Goal: Task Accomplishment & Management: Manage account settings

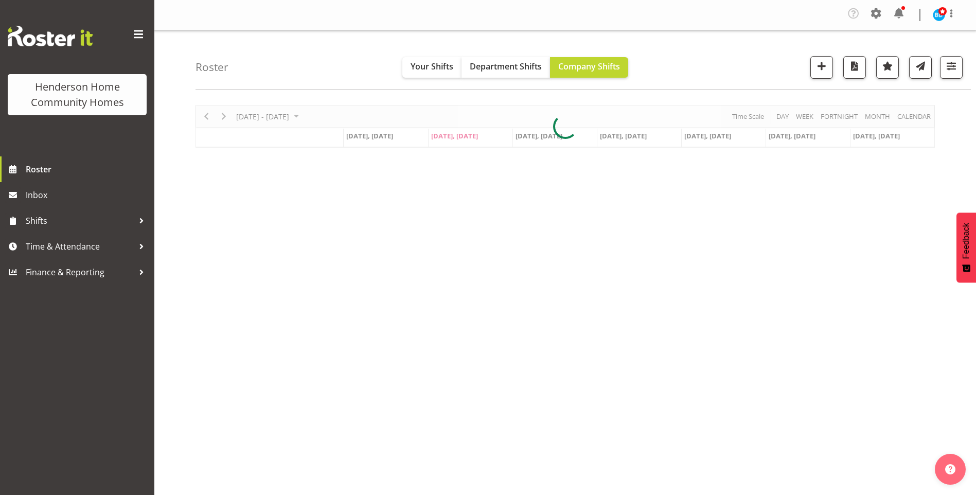
click at [898, 12] on span at bounding box center [899, 13] width 16 height 16
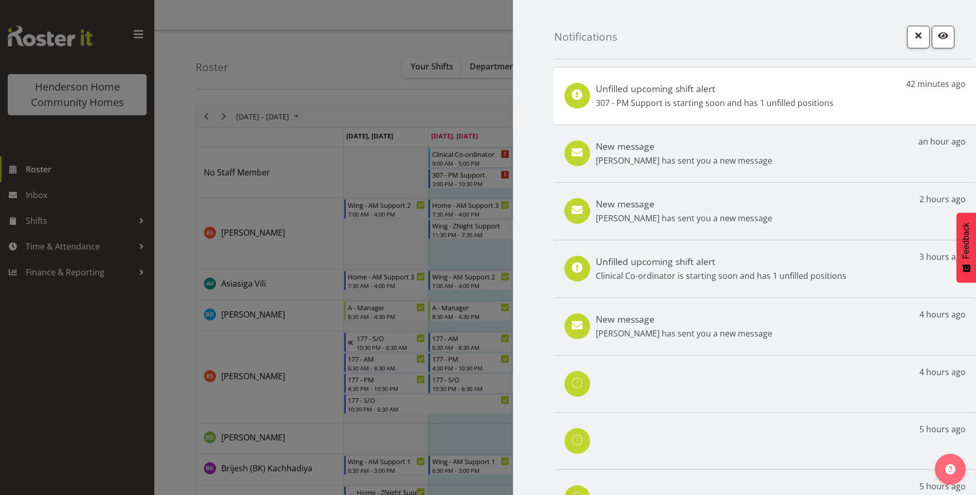
click at [65, 174] on div at bounding box center [488, 247] width 976 height 495
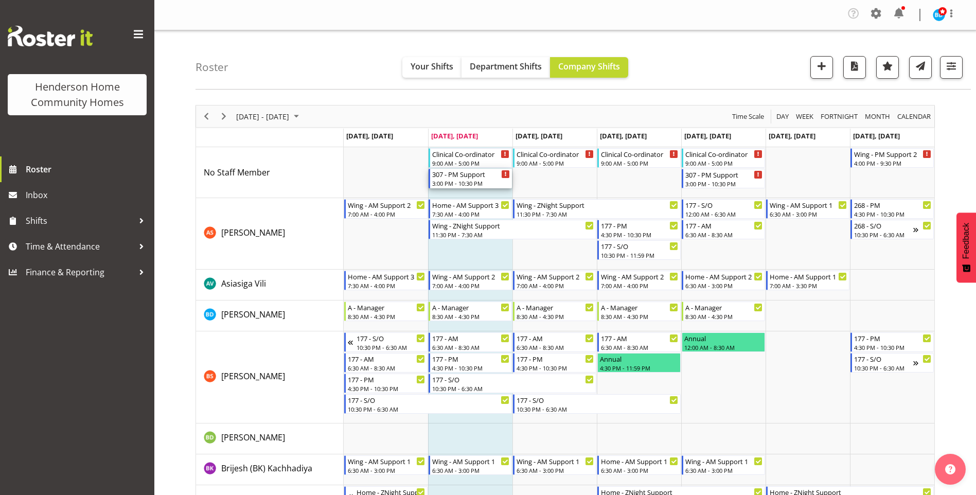
click at [466, 177] on div "307 - PM Support" at bounding box center [471, 174] width 78 height 10
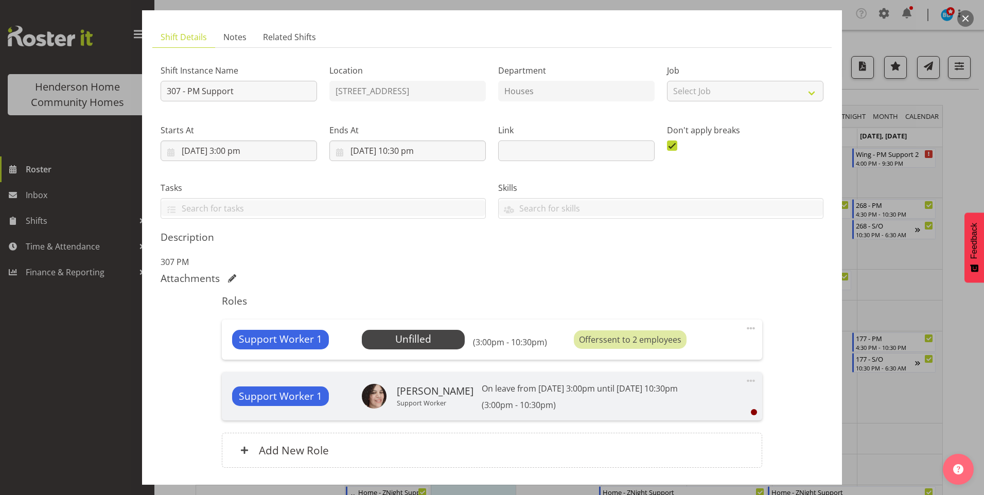
scroll to position [103, 0]
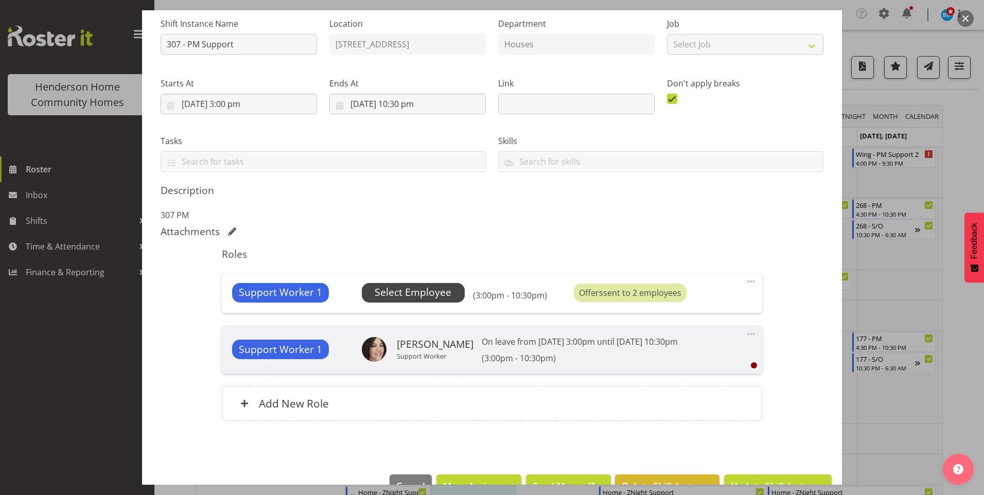
click at [435, 292] on span "Select Employee" at bounding box center [413, 292] width 77 height 15
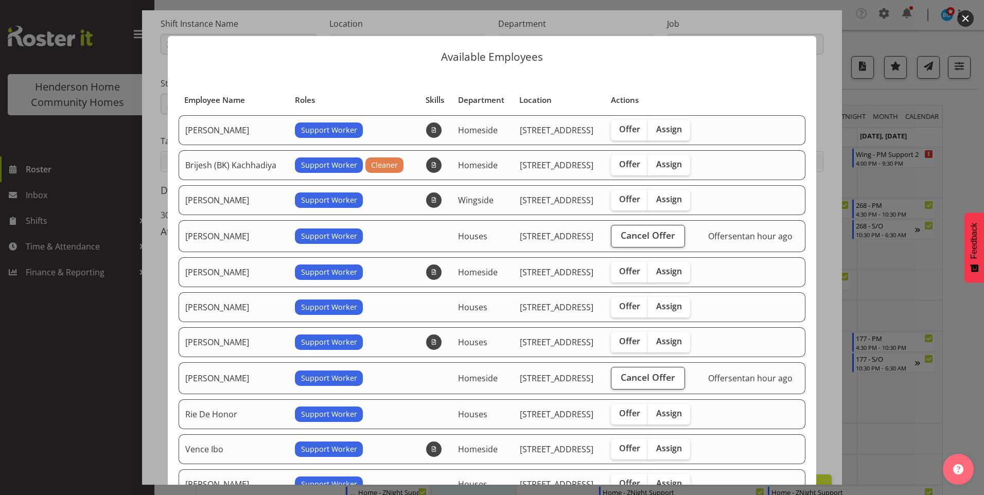
click at [708, 378] on div "Offer sent an hour ago" at bounding box center [753, 378] width 91 height 12
click at [660, 382] on span "Cancel Offer" at bounding box center [648, 377] width 55 height 13
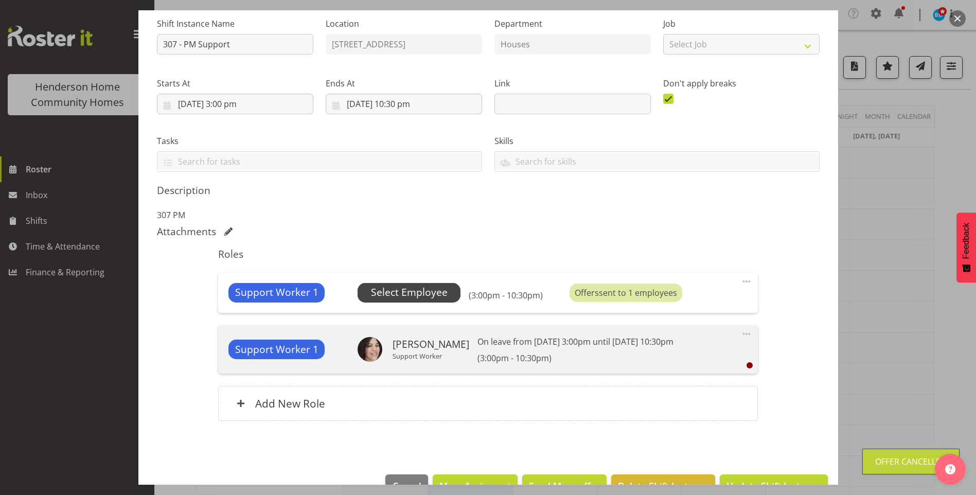
click at [424, 296] on span "Select Employee" at bounding box center [409, 292] width 77 height 15
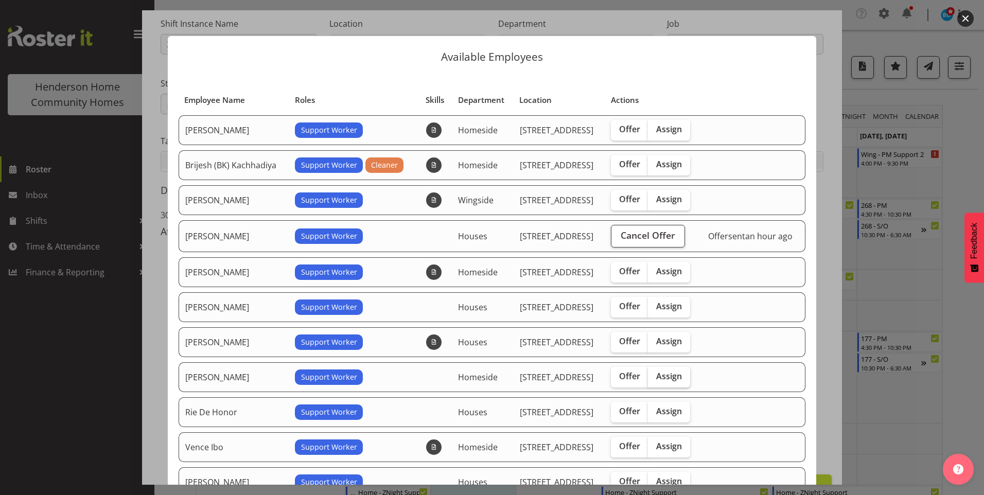
click at [672, 371] on span "Assign" at bounding box center [669, 376] width 26 height 10
click at [655, 373] on input "Assign" at bounding box center [651, 376] width 7 height 7
checkbox input "true"
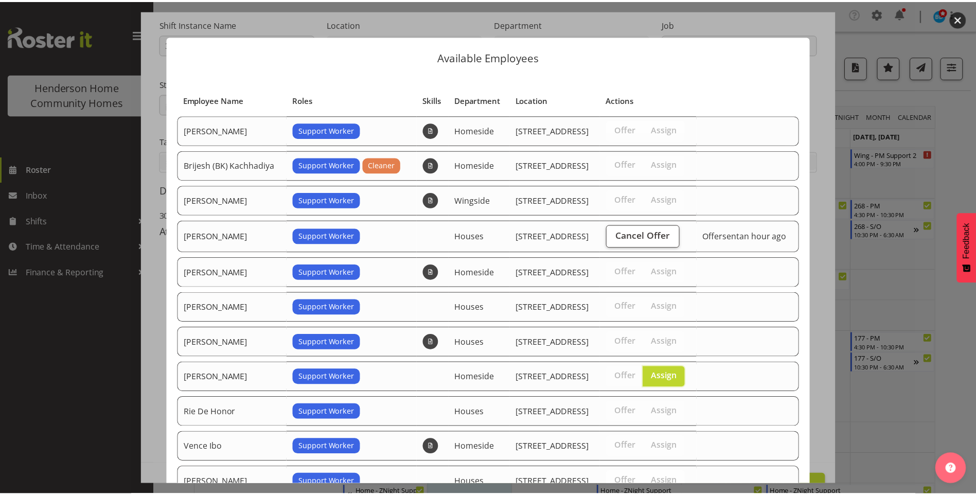
scroll to position [89, 0]
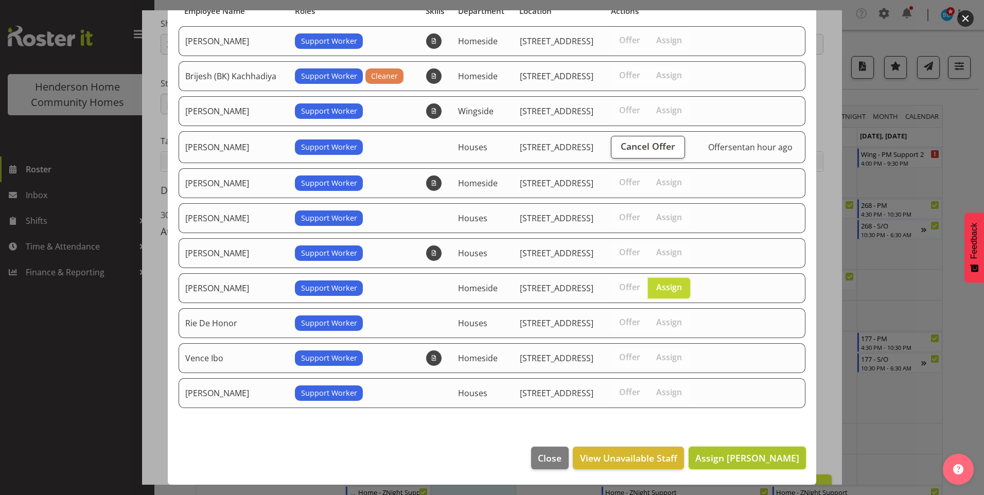
click at [749, 463] on span "Assign Navneet Kaur" at bounding box center [747, 458] width 104 height 12
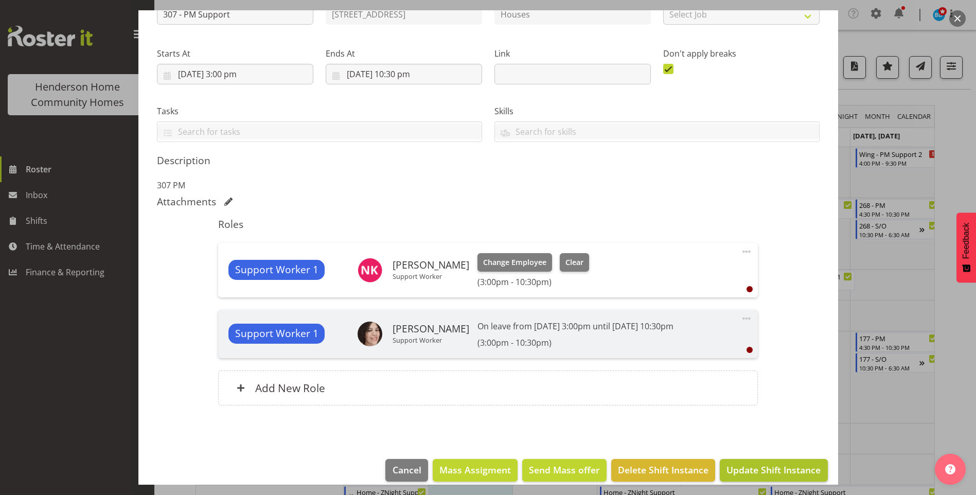
scroll to position [145, 0]
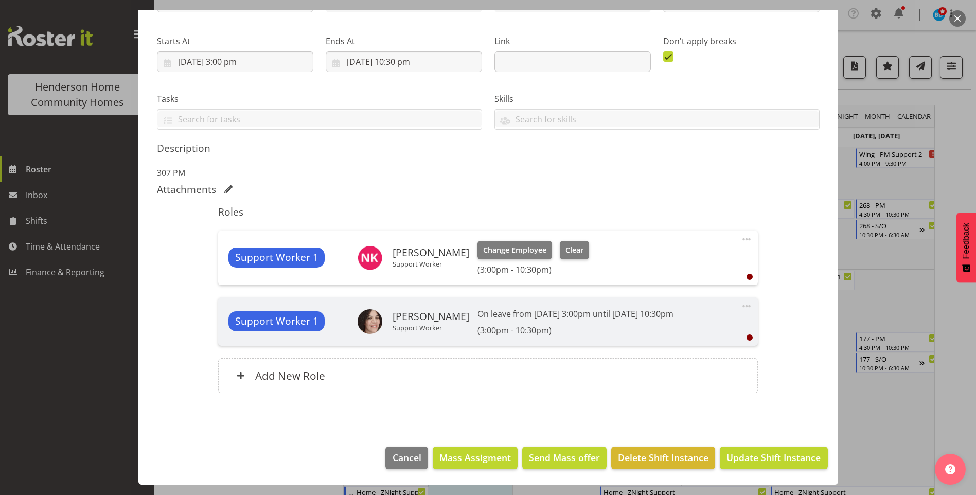
click at [747, 244] on div "Support Worker 1 Navneet Kaur Support Worker Change Employee Clear (3:00pm - 10…" at bounding box center [488, 258] width 540 height 55
click at [747, 241] on div "Support Worker 1 Navneet Kaur Support Worker Change Employee Clear (3:00pm - 10…" at bounding box center [488, 258] width 540 height 55
click at [741, 242] on span at bounding box center [747, 239] width 12 height 12
click at [670, 261] on link "Edit" at bounding box center [703, 264] width 99 height 19
select select "8"
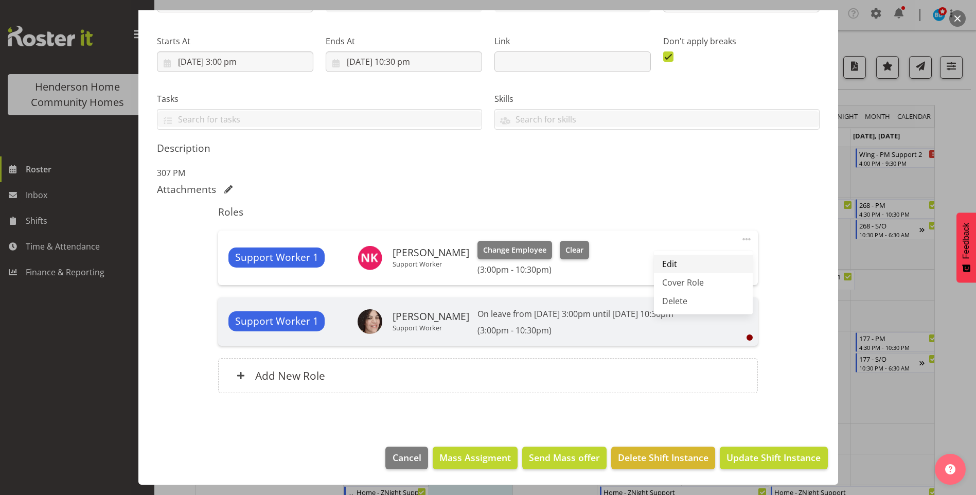
select select "2025"
select select "15"
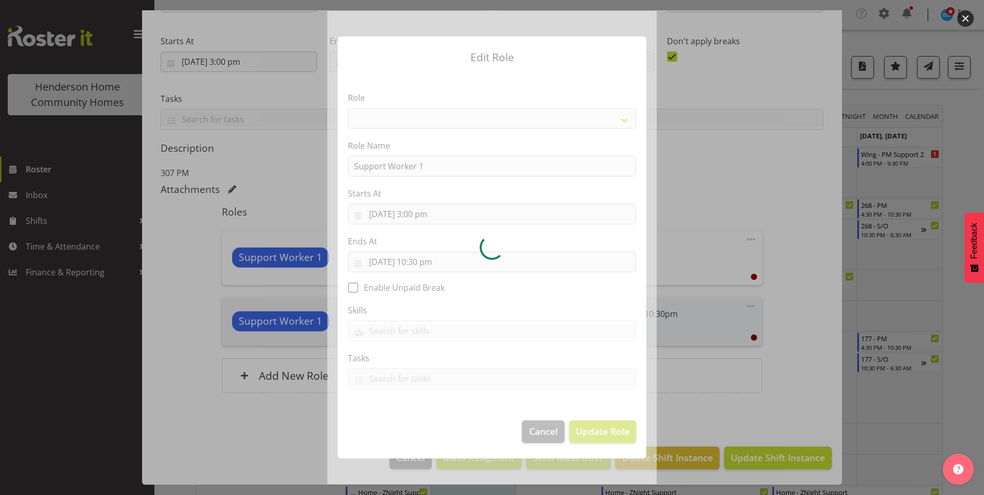
select select "1214"
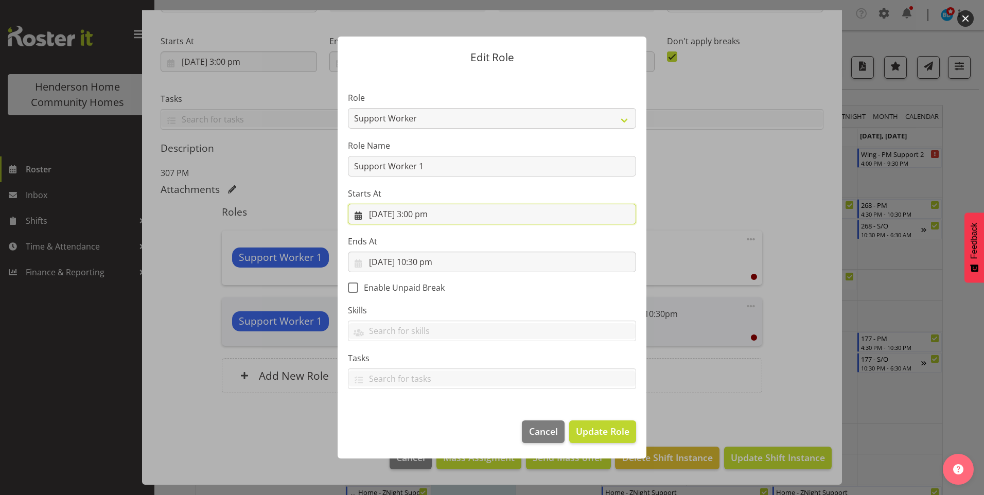
click at [417, 216] on input "2/09/2025, 3:00 pm" at bounding box center [492, 214] width 288 height 21
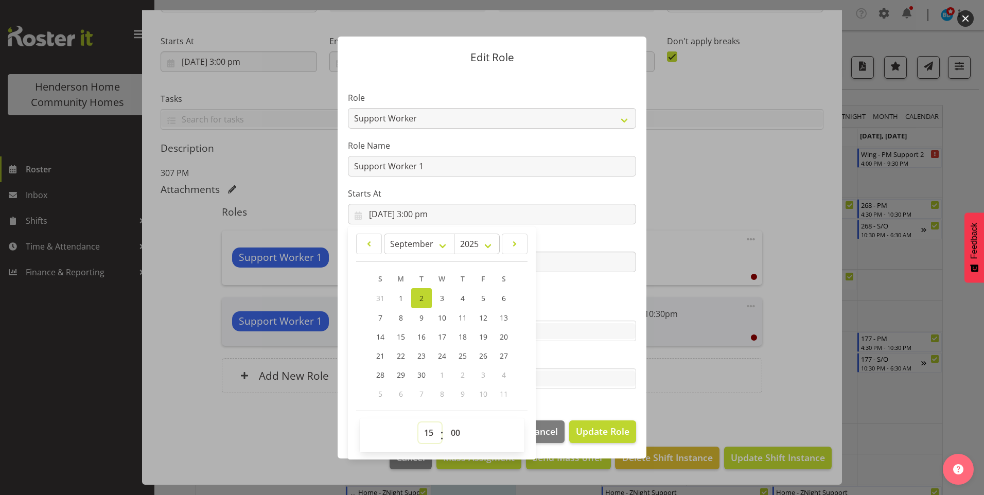
click at [430, 437] on select "00 01 02 03 04 05 06 07 08 09 10 11 12 13 14 15 16 17 18 19 20 21 22 23" at bounding box center [429, 433] width 23 height 21
select select "16"
click at [418, 423] on select "00 01 02 03 04 05 06 07 08 09 10 11 12 13 14 15 16 17 18 19 20 21 22 23" at bounding box center [429, 433] width 23 height 21
type input "2/09/2025, 4:00 pm"
click at [602, 428] on span "Update Role" at bounding box center [603, 431] width 54 height 13
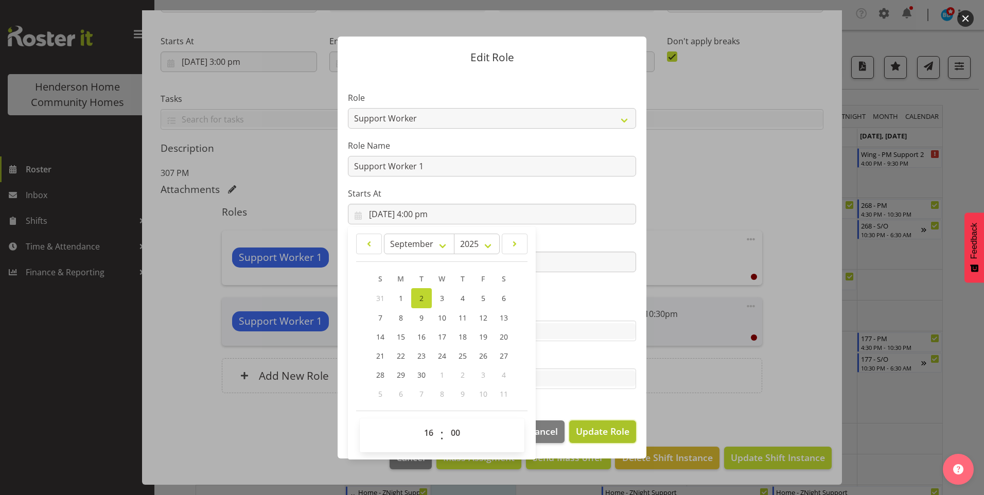
select select
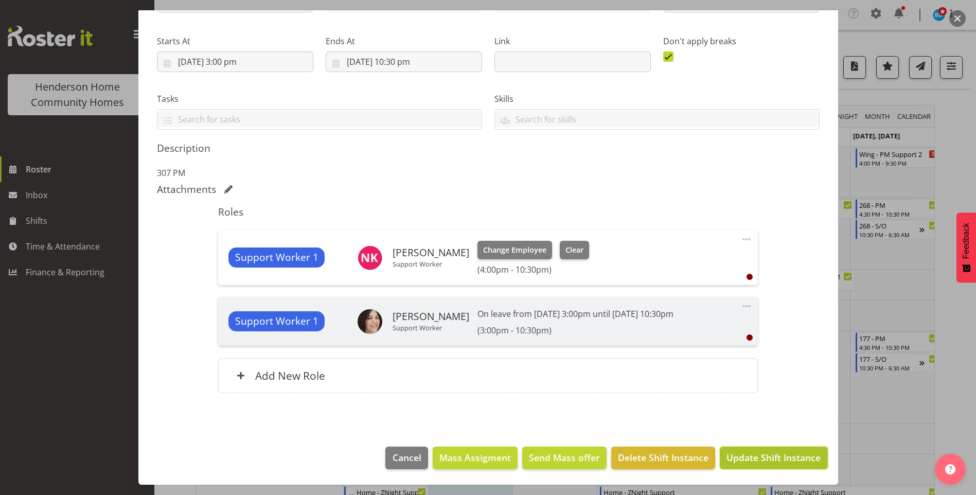
click at [767, 447] on button "Update Shift Instance" at bounding box center [774, 458] width 108 height 23
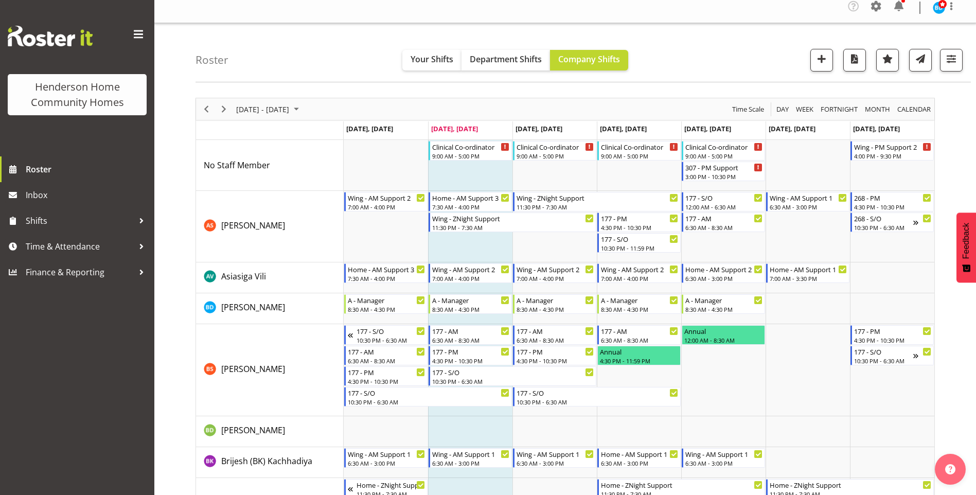
scroll to position [0, 0]
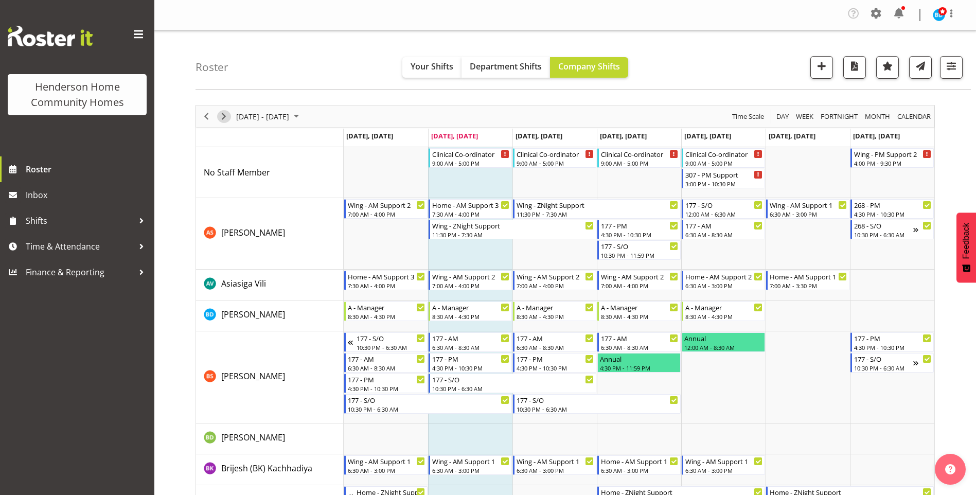
drag, startPoint x: 229, startPoint y: 113, endPoint x: 257, endPoint y: 113, distance: 28.3
click at [229, 113] on span "Next" at bounding box center [224, 116] width 12 height 13
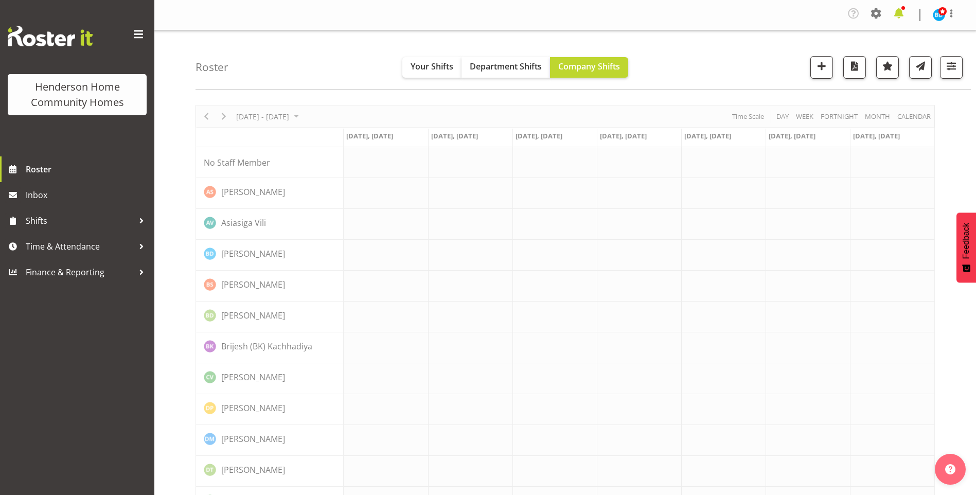
click at [904, 10] on span at bounding box center [899, 13] width 16 height 16
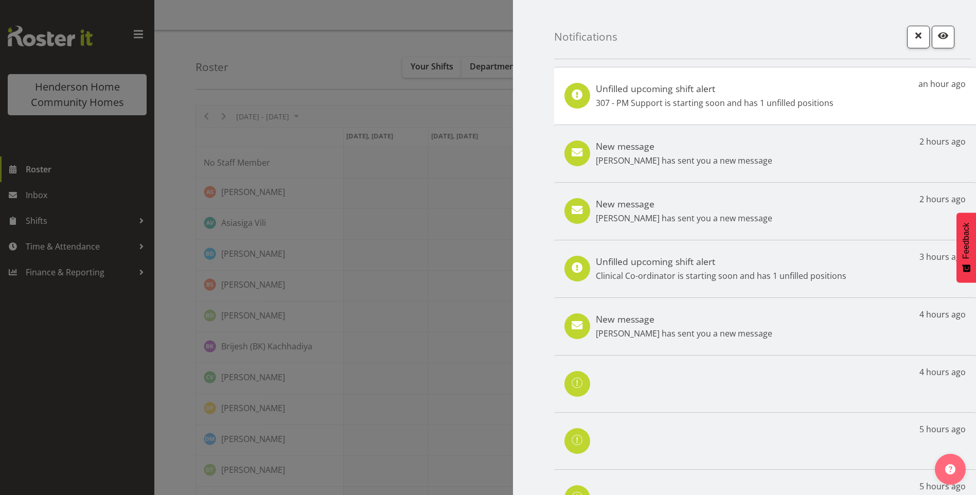
click at [801, 93] on h5 "Unfilled upcoming shift alert" at bounding box center [715, 88] width 238 height 11
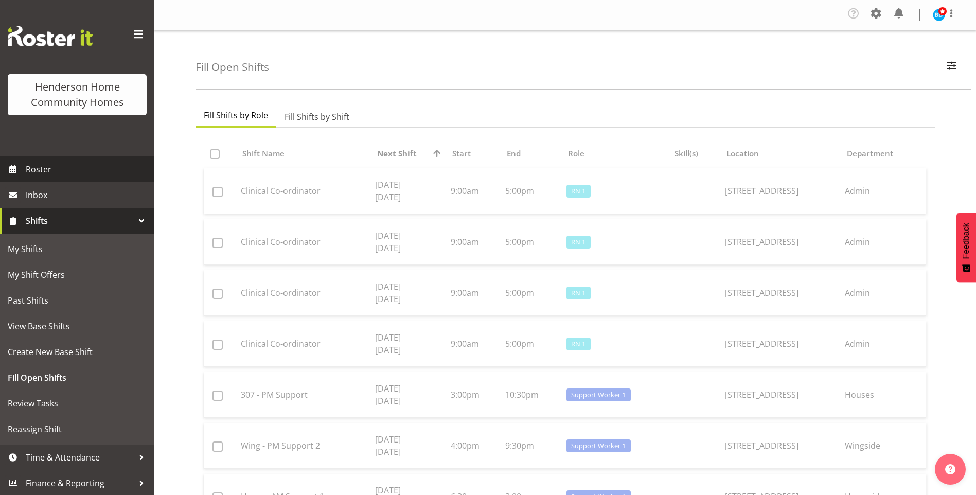
click at [75, 167] on span "Roster" at bounding box center [88, 169] width 124 height 15
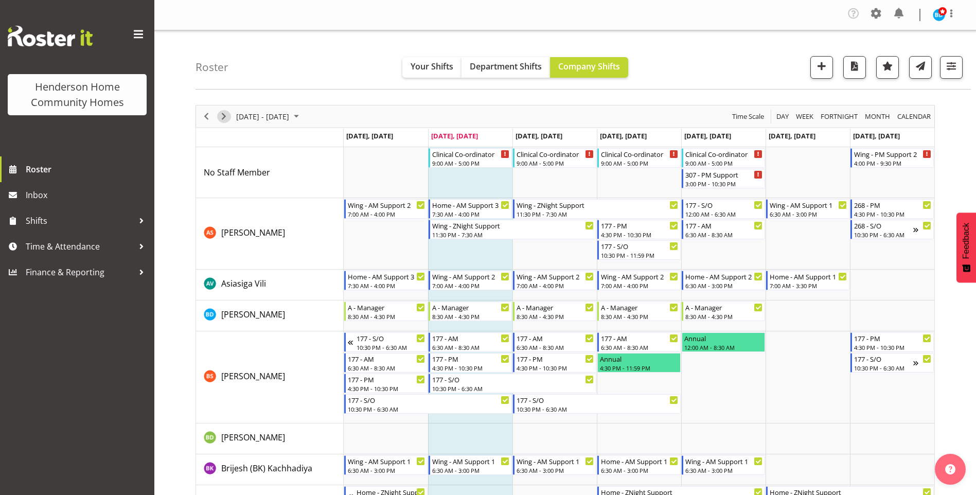
click at [228, 117] on span "Next" at bounding box center [224, 116] width 12 height 13
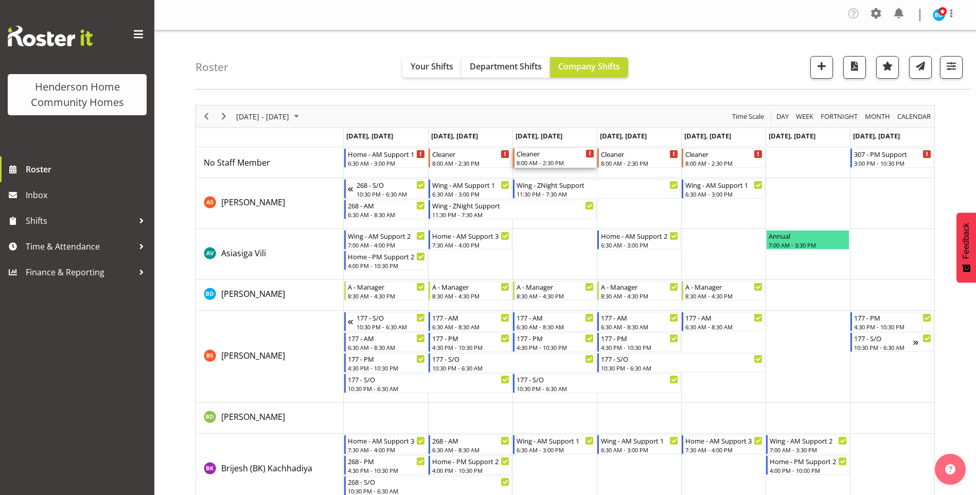
click at [575, 156] on div "Cleaner" at bounding box center [556, 153] width 78 height 10
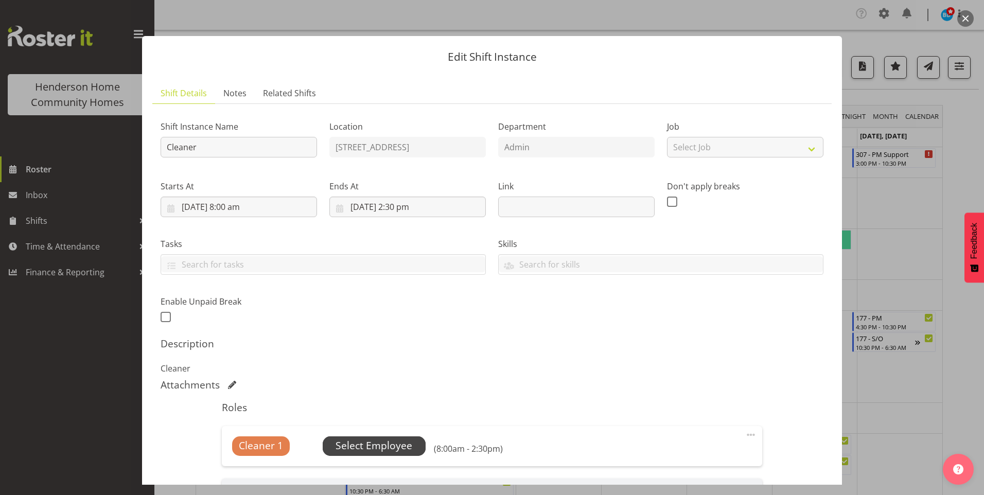
click at [413, 450] on span "Select Employee" at bounding box center [374, 446] width 103 height 20
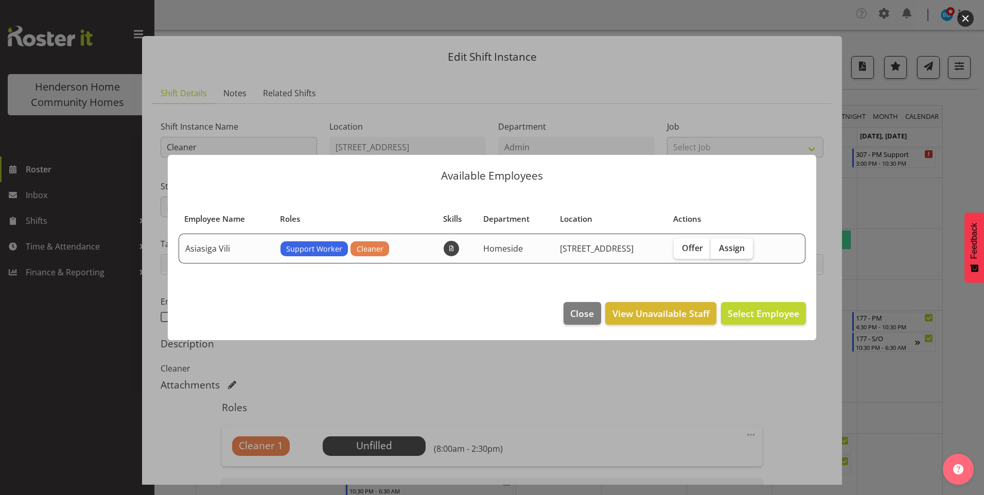
click at [740, 241] on label "Assign" at bounding box center [732, 248] width 42 height 21
click at [717, 244] on input "Assign" at bounding box center [714, 247] width 7 height 7
checkbox input "true"
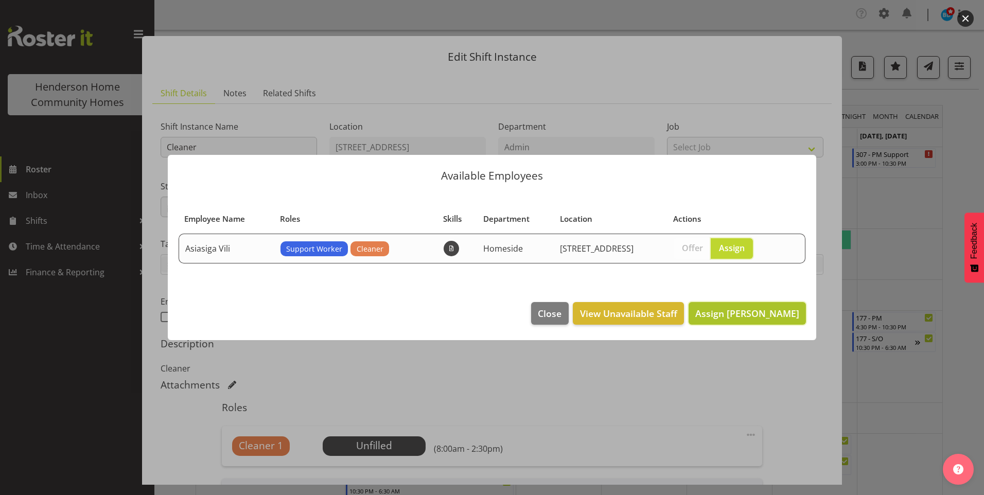
click at [778, 321] on button "Assign [PERSON_NAME]" at bounding box center [747, 313] width 117 height 23
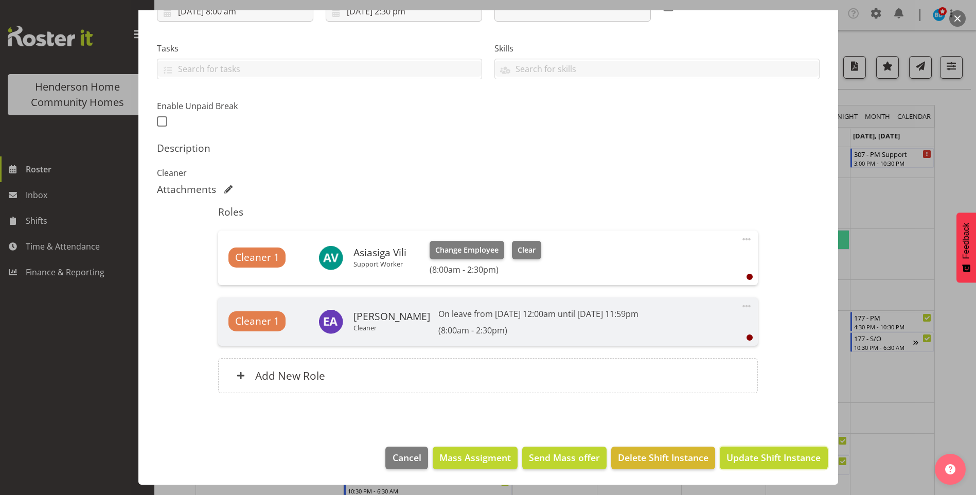
drag, startPoint x: 773, startPoint y: 456, endPoint x: 774, endPoint y: 444, distance: 11.9
click at [774, 456] on span "Update Shift Instance" at bounding box center [774, 457] width 94 height 13
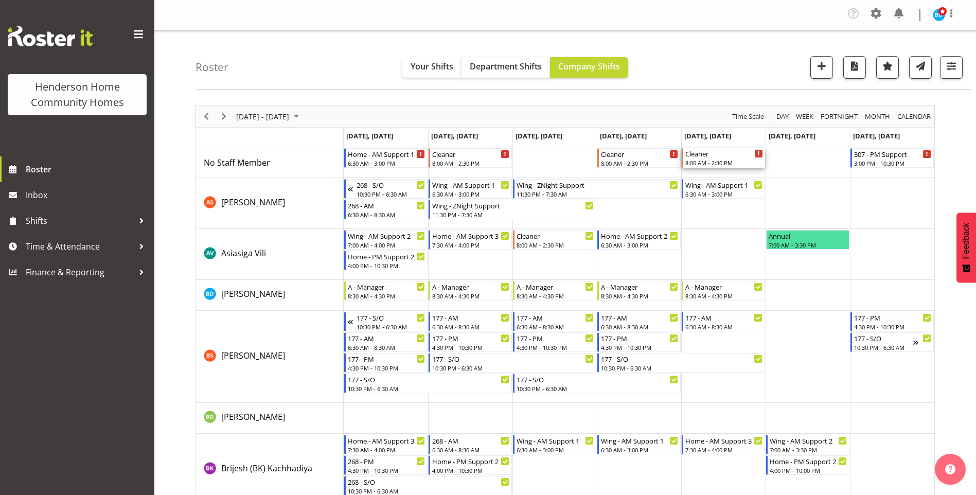
click at [733, 160] on div "8:00 AM - 2:30 PM" at bounding box center [725, 163] width 78 height 8
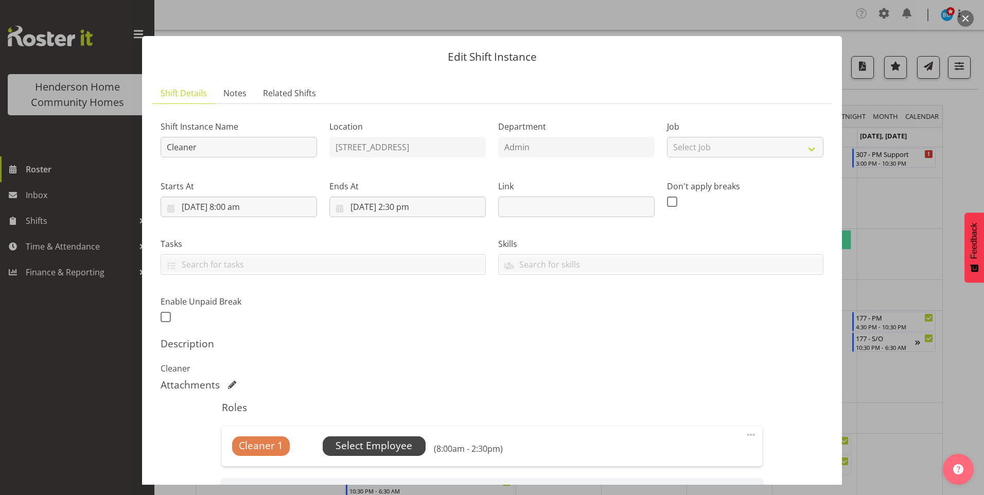
click at [409, 447] on span "Select Employee" at bounding box center [374, 446] width 77 height 15
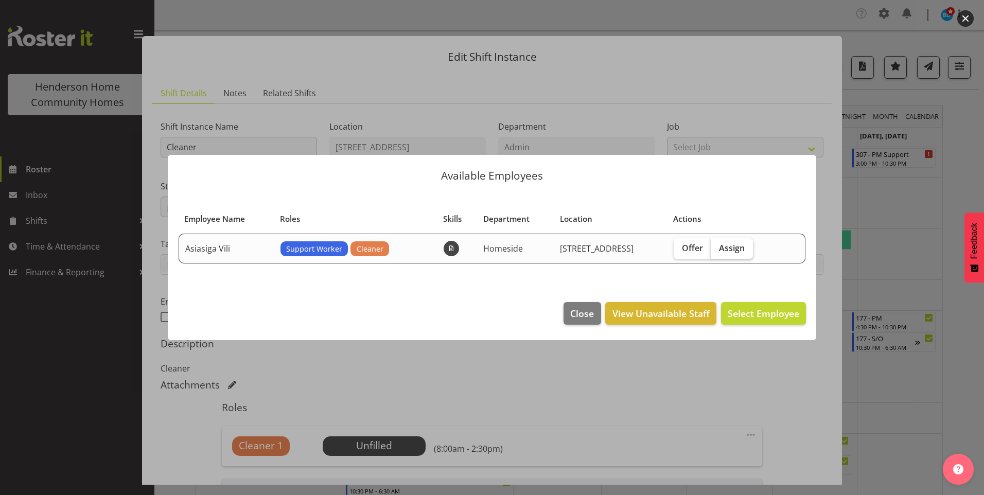
click at [728, 239] on label "Assign" at bounding box center [732, 248] width 42 height 21
click at [717, 244] on input "Assign" at bounding box center [714, 247] width 7 height 7
checkbox input "true"
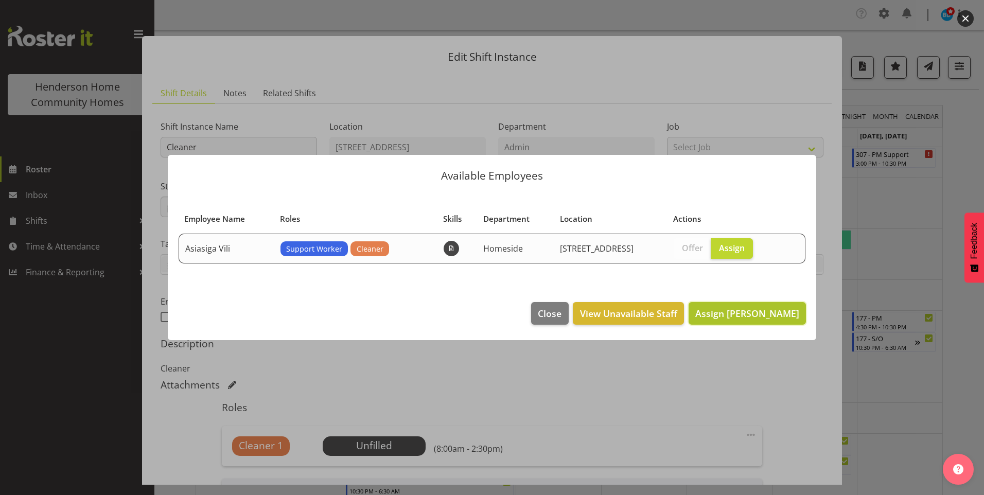
click at [768, 317] on span "Assign [PERSON_NAME]" at bounding box center [747, 313] width 104 height 12
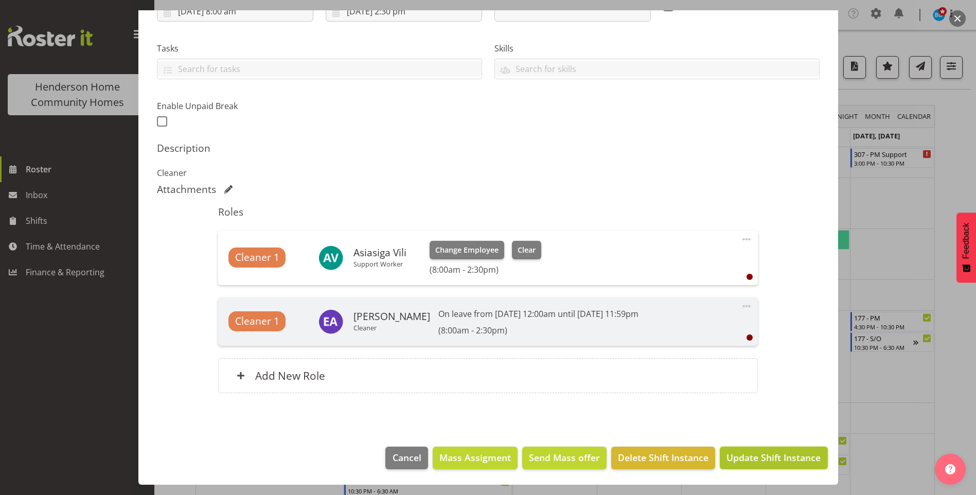
click at [746, 454] on span "Update Shift Instance" at bounding box center [774, 457] width 94 height 13
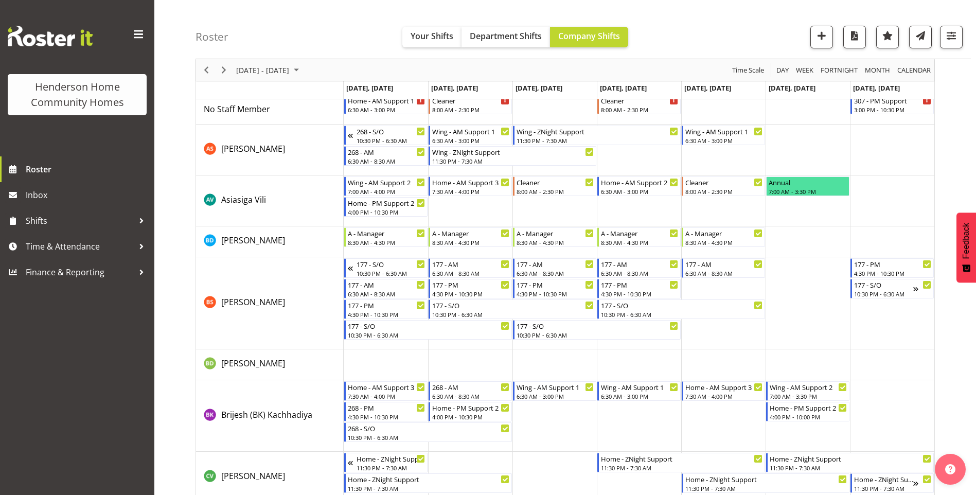
scroll to position [0, 0]
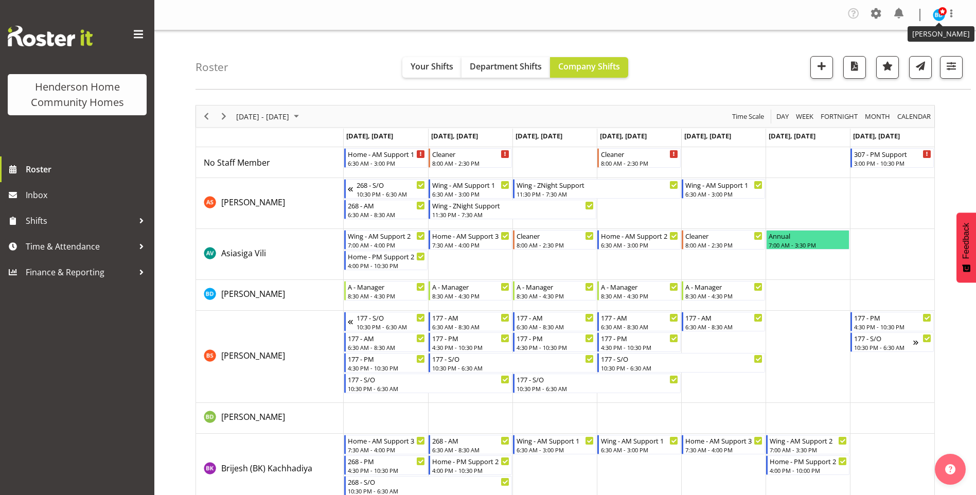
click at [939, 12] on span at bounding box center [943, 11] width 8 height 8
click at [889, 58] on link "Log Out" at bounding box center [908, 56] width 99 height 19
